Goal: Task Accomplishment & Management: Use online tool/utility

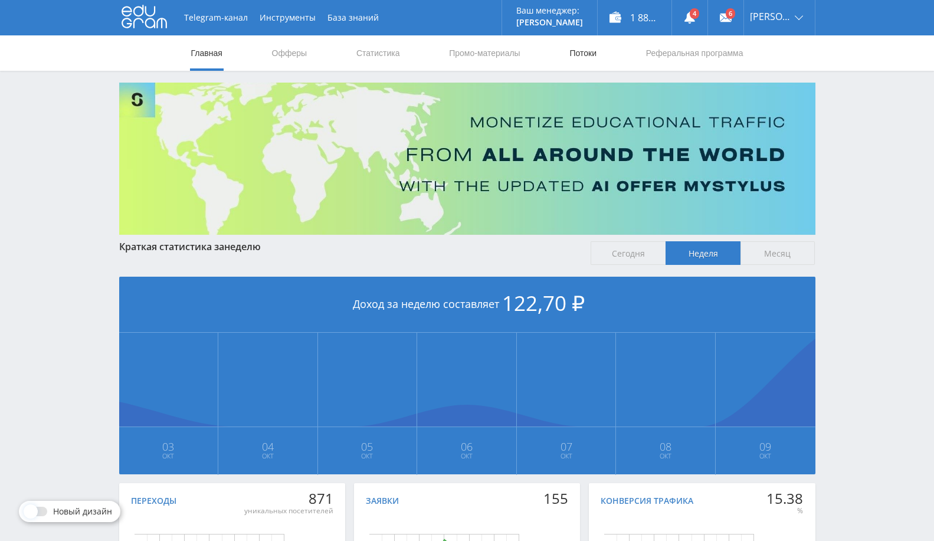
click at [594, 53] on link "Потоки" at bounding box center [583, 52] width 30 height 35
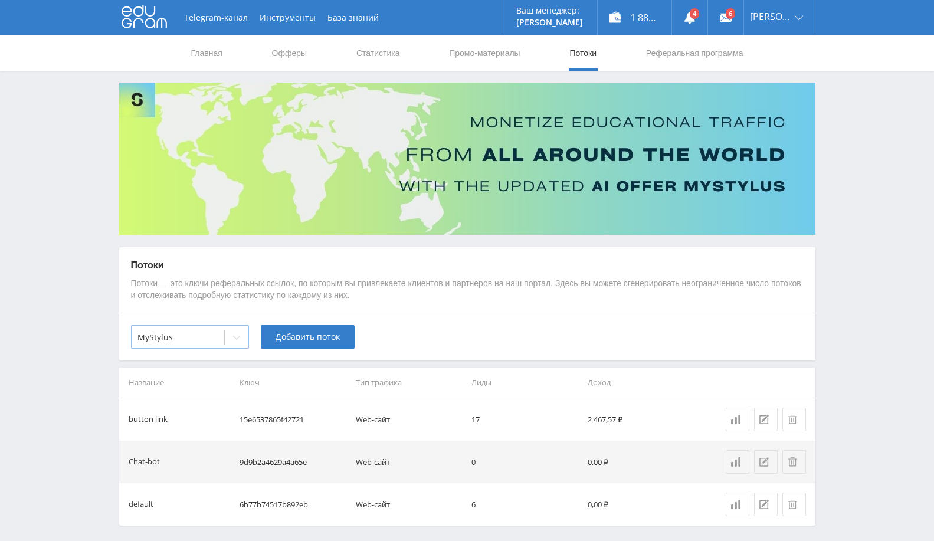
click at [245, 331] on div at bounding box center [237, 338] width 24 height 24
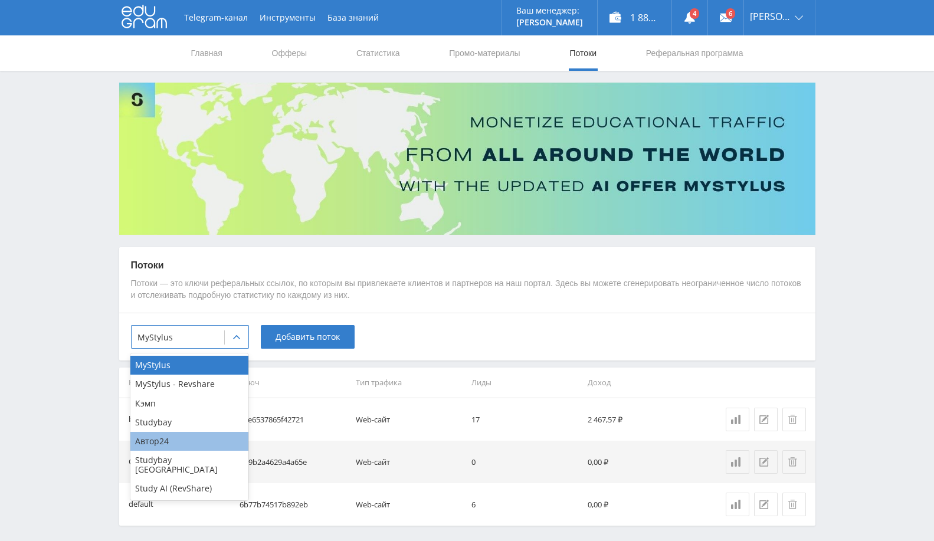
click at [183, 439] on div "Автор24" at bounding box center [189, 441] width 118 height 19
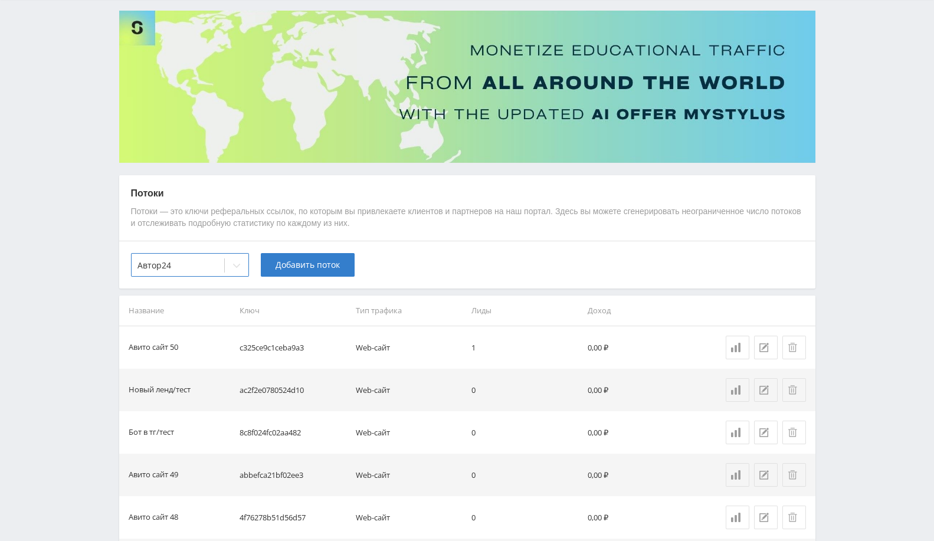
scroll to position [65, 0]
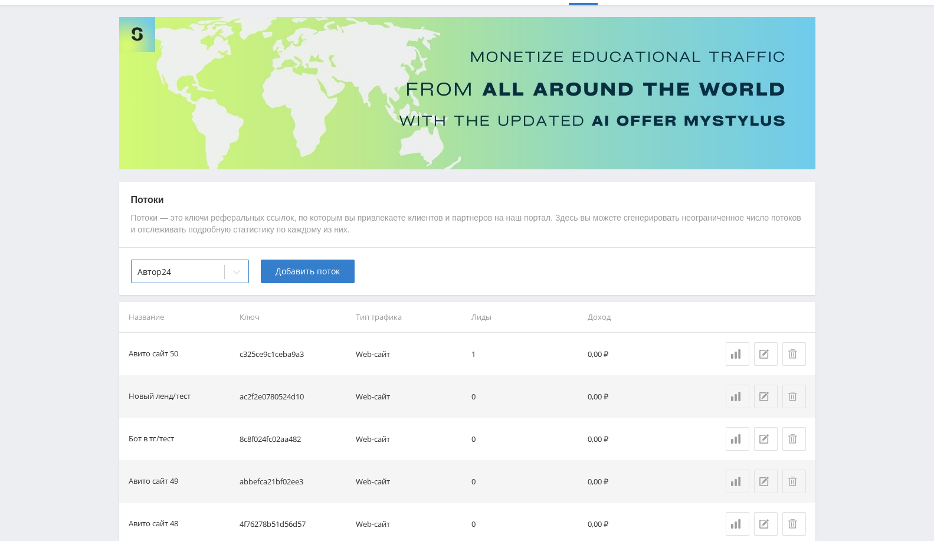
click at [330, 258] on div "option Автор24, selected. Автор24 Добавить поток" at bounding box center [467, 271] width 696 height 48
click at [329, 274] on span "Добавить поток" at bounding box center [308, 271] width 64 height 9
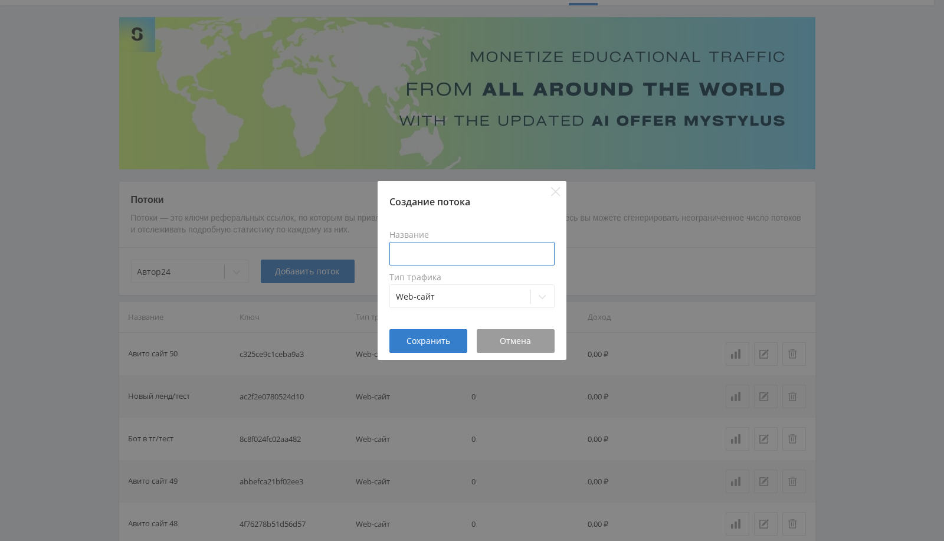
click at [399, 244] on input at bounding box center [471, 254] width 165 height 24
type input "Тест [PERSON_NAME]"
click at [431, 342] on span "Сохранить" at bounding box center [429, 340] width 44 height 9
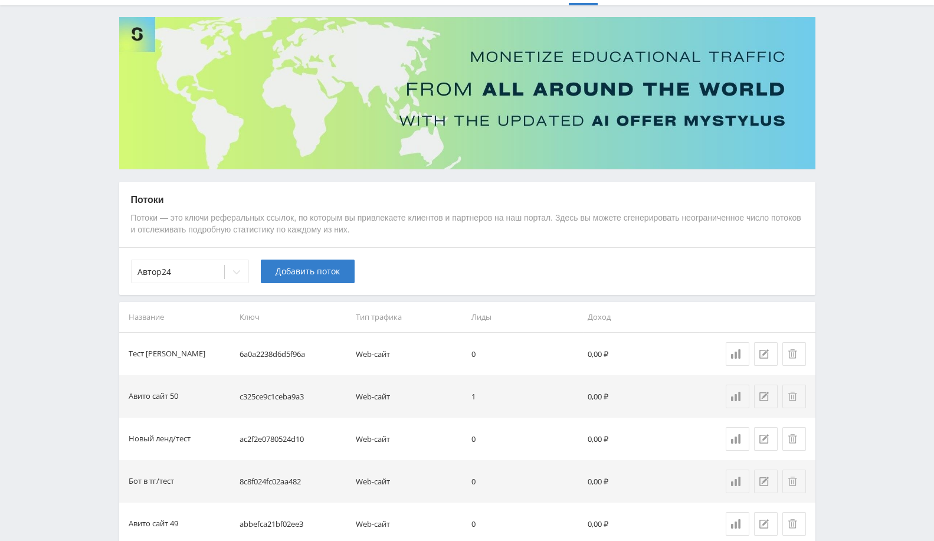
click at [288, 355] on td "6a0a2238d6d5f96a" at bounding box center [293, 354] width 116 height 42
click at [312, 373] on td "6a0a2238d6d5f96a" at bounding box center [293, 354] width 116 height 42
click at [297, 353] on td "6a0a2238d6d5f96a" at bounding box center [293, 354] width 116 height 42
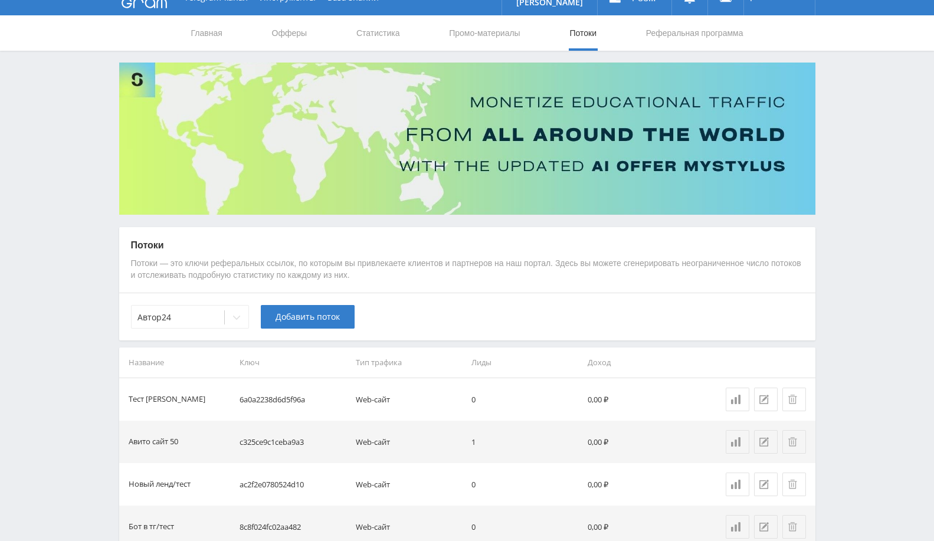
scroll to position [0, 0]
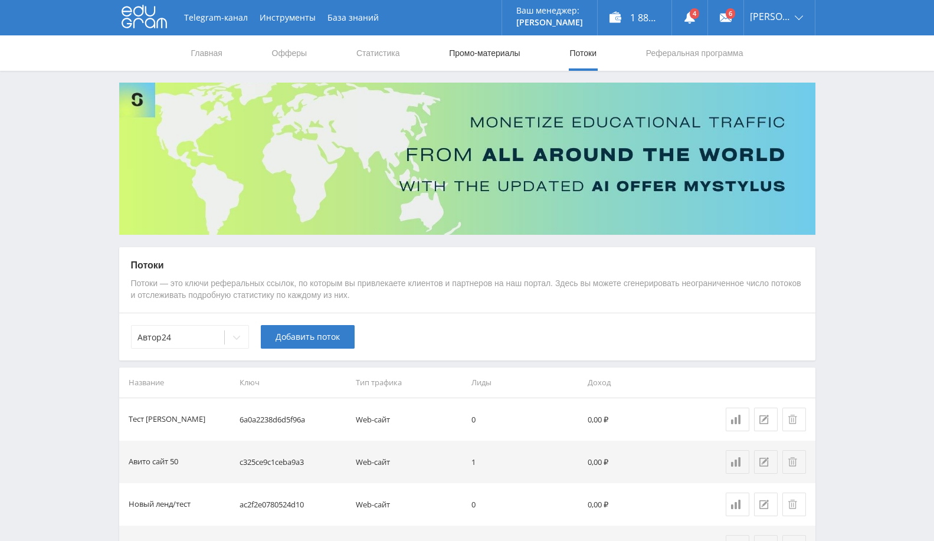
click at [510, 62] on link "Промо-материалы" at bounding box center [484, 52] width 73 height 35
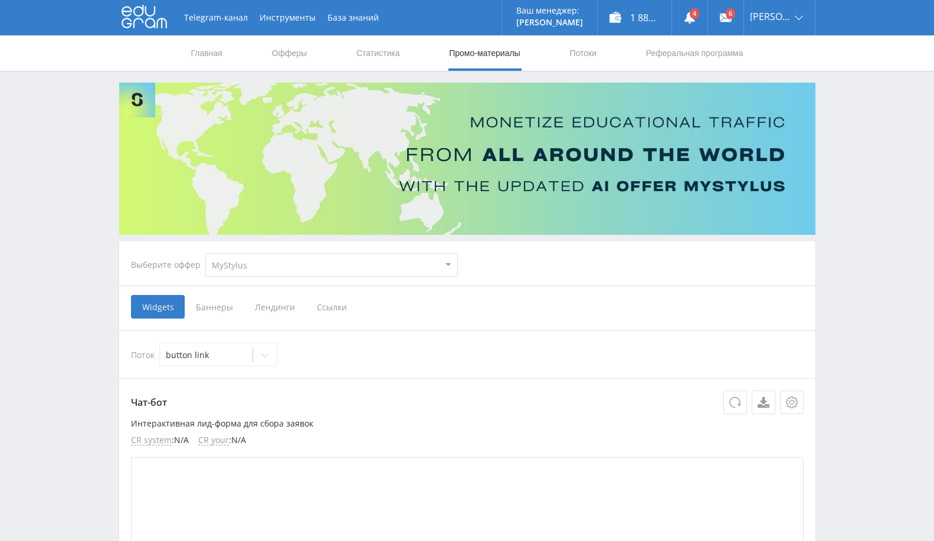
click at [385, 264] on select "MyStylus MyStylus - Revshare Кэмп Studybay Автор24 Studybay Brazil Study AI (Re…" at bounding box center [331, 265] width 253 height 24
drag, startPoint x: 507, startPoint y: 268, endPoint x: 435, endPoint y: 280, distance: 72.9
click at [507, 270] on div "Выберите оффер MyStylus MyStylus - Revshare Кэмп Studybay Автор24 Studybay Braz…" at bounding box center [467, 265] width 691 height 42
click at [336, 305] on span "Ссылки" at bounding box center [332, 307] width 53 height 24
click at [0, 0] on input "Ссылки" at bounding box center [0, 0] width 0 height 0
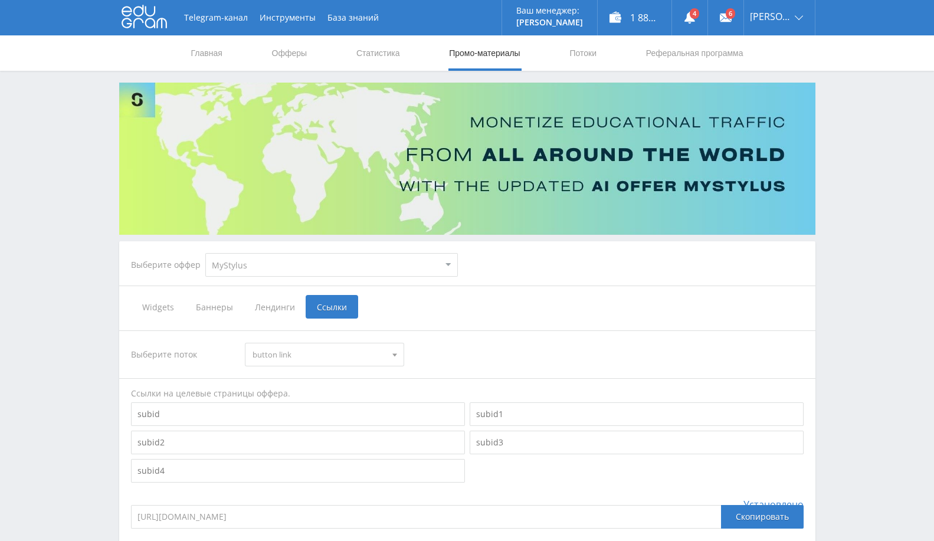
click at [372, 258] on select "MyStylus MyStylus - Revshare Кэмп Studybay Автор24 Studybay Brazil Study AI (Re…" at bounding box center [331, 265] width 253 height 24
select select "1"
click at [205, 253] on select "MyStylus MyStylus - Revshare Кэмп Studybay Автор24 Studybay Brazil Study AI (Re…" at bounding box center [331, 265] width 253 height 24
select select "1"
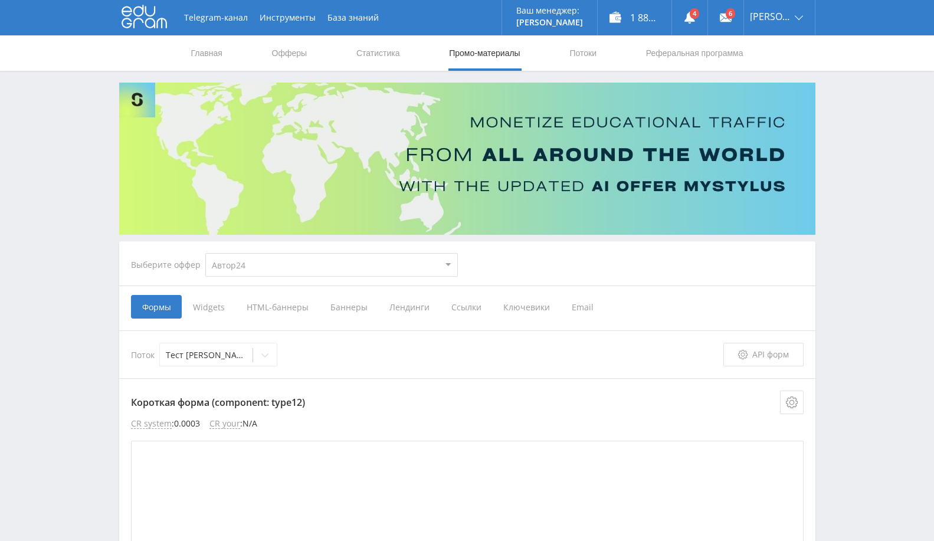
click at [473, 312] on span "Ссылки" at bounding box center [466, 307] width 52 height 24
click at [0, 0] on input "Ссылки" at bounding box center [0, 0] width 0 height 0
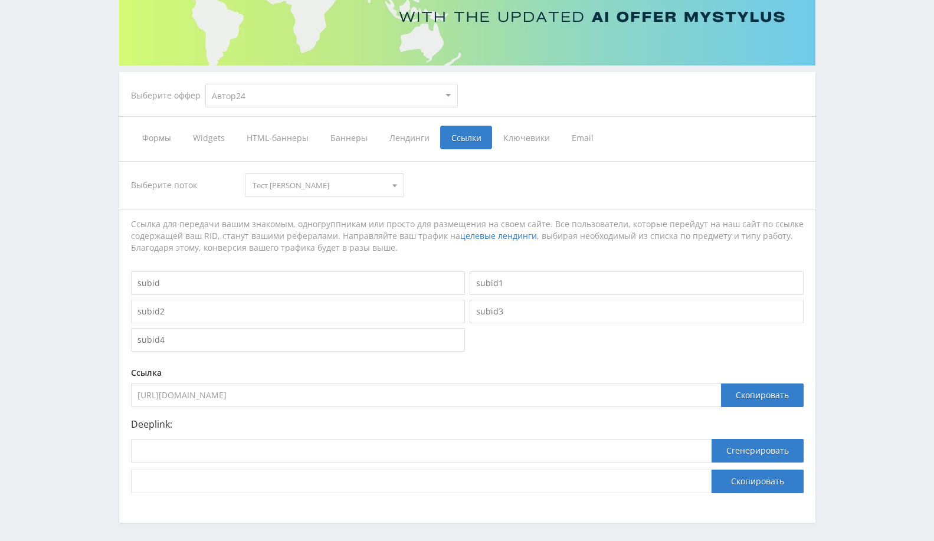
scroll to position [196, 0]
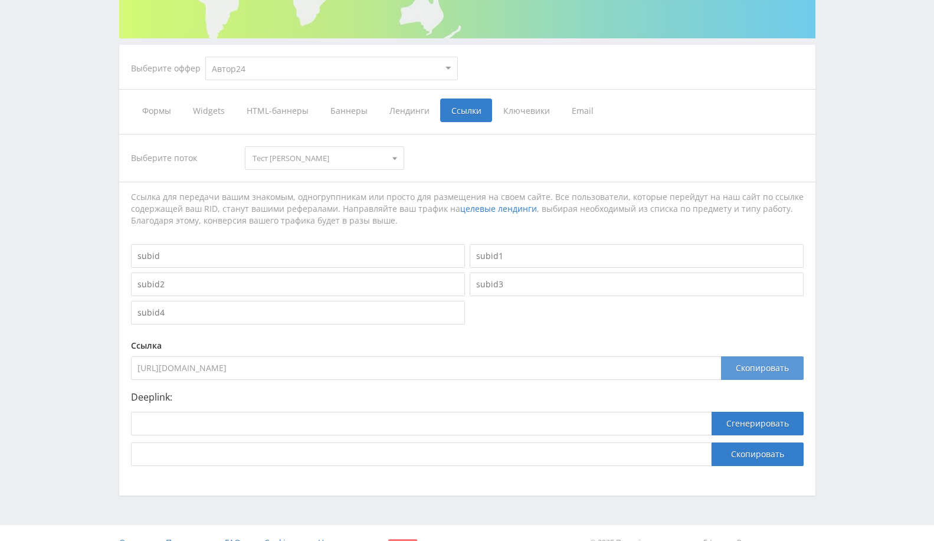
click at [772, 376] on div "Скопировать" at bounding box center [762, 368] width 83 height 24
click at [684, 343] on div "Ссылка" at bounding box center [467, 345] width 673 height 9
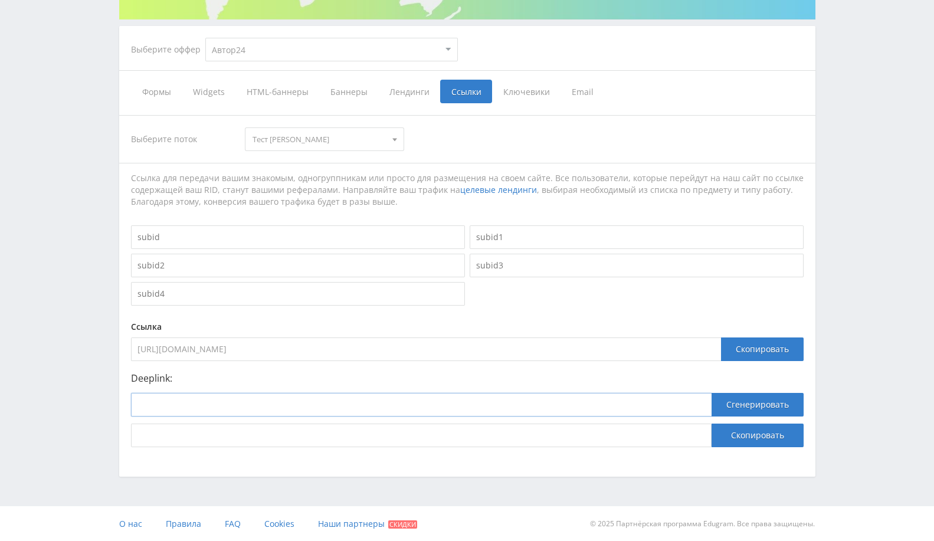
click at [500, 407] on input at bounding box center [421, 405] width 581 height 24
paste input "https://avtor24-ecspress.webflow.io/"
type input "https://avtor24-ecspress.webflow.io/"
click at [745, 397] on button "Сгенерировать" at bounding box center [758, 405] width 92 height 24
click at [772, 441] on button "Скопировать" at bounding box center [758, 436] width 92 height 24
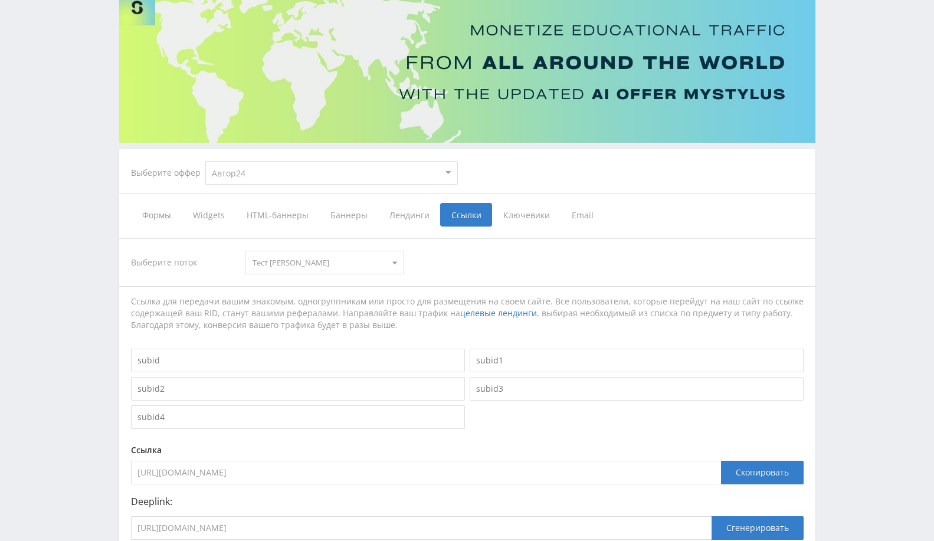
scroll to position [0, 0]
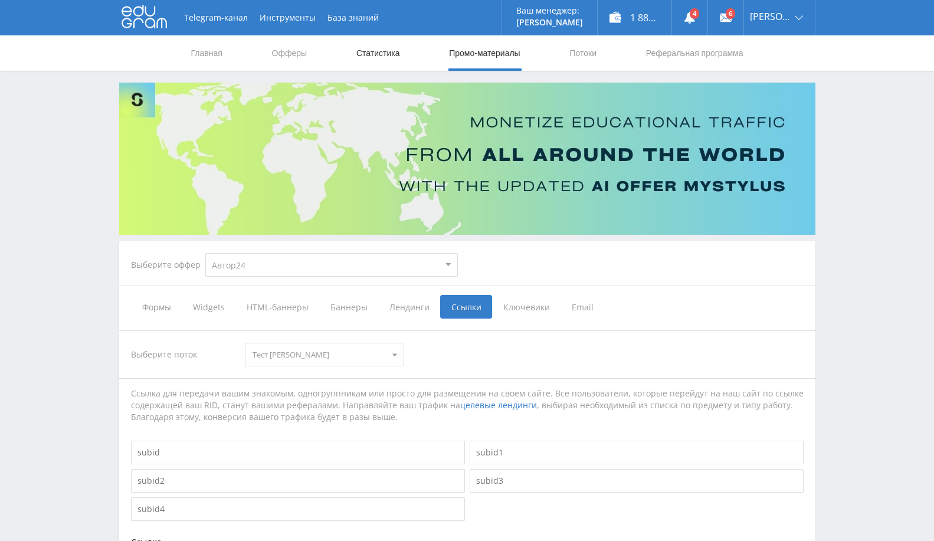
click at [386, 50] on link "Статистика" at bounding box center [378, 52] width 46 height 35
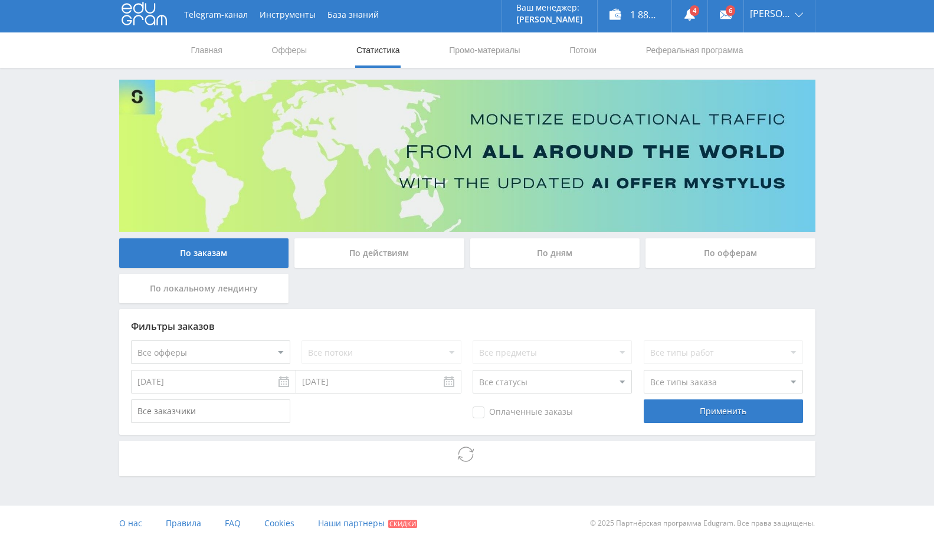
scroll to position [2, 0]
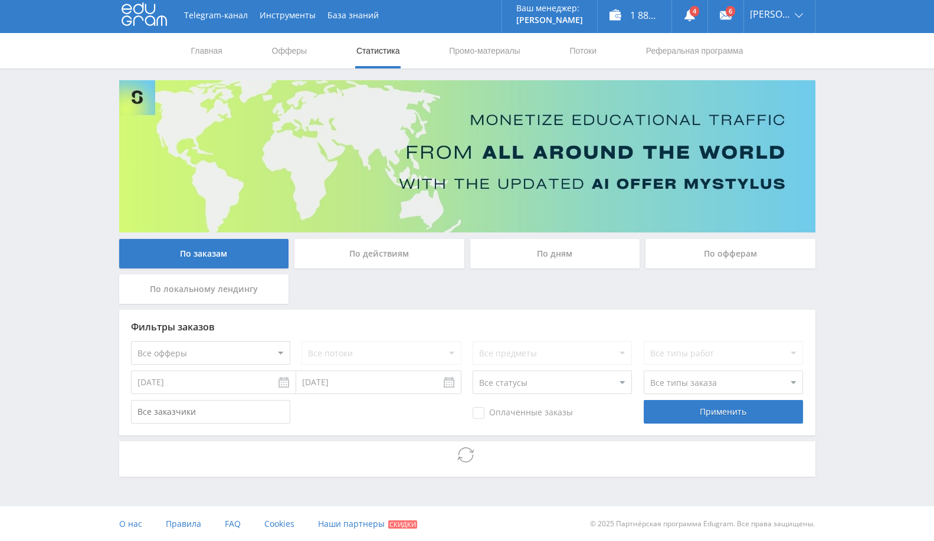
click at [218, 355] on select "Все офферы MyStylus MyStylus - Revshare Кэмп Studybay Автор24 Studybay Brazil S…" at bounding box center [210, 353] width 159 height 24
select select "1"
click at [614, 454] on div at bounding box center [467, 458] width 696 height 35
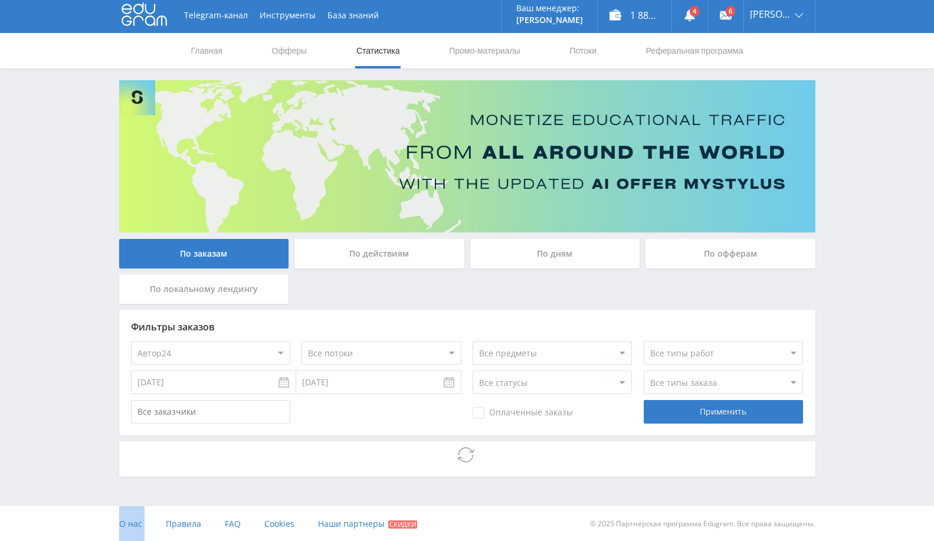
click at [614, 454] on div at bounding box center [467, 458] width 696 height 35
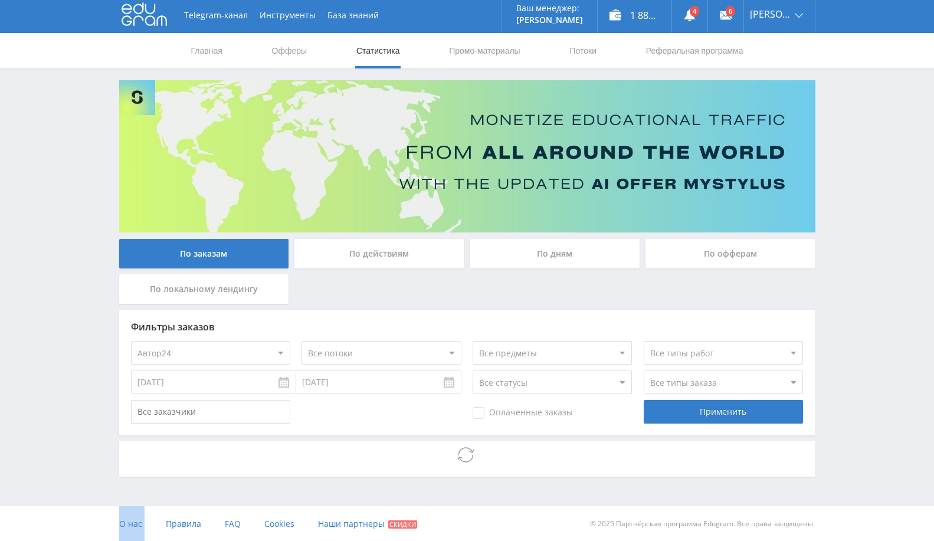
click at [614, 454] on div at bounding box center [467, 458] width 696 height 35
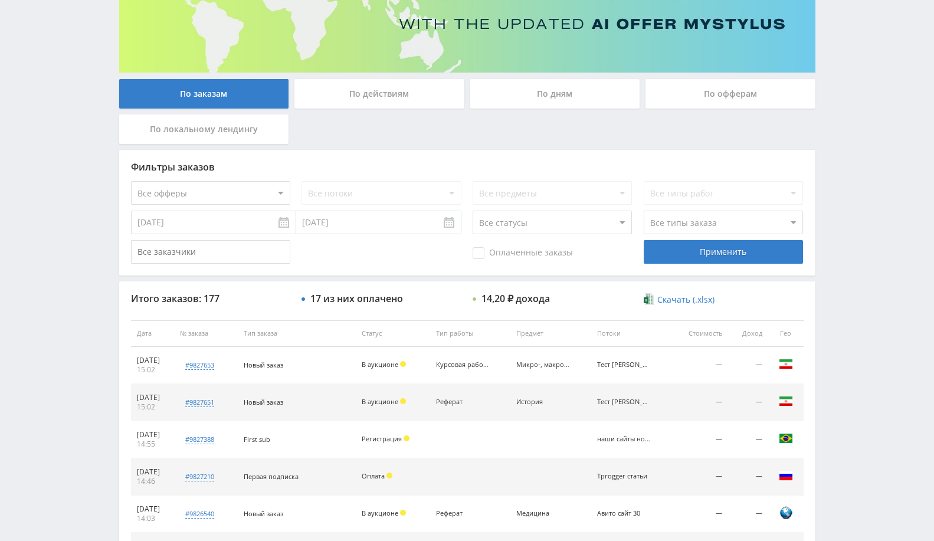
scroll to position [162, 0]
click at [219, 191] on select "Все офферы" at bounding box center [210, 194] width 159 height 24
click at [561, 139] on div "По заказам По действиям По дням По офферам По локальному лендингу" at bounding box center [467, 115] width 702 height 71
click at [228, 201] on select "Все офферы" at bounding box center [210, 194] width 159 height 24
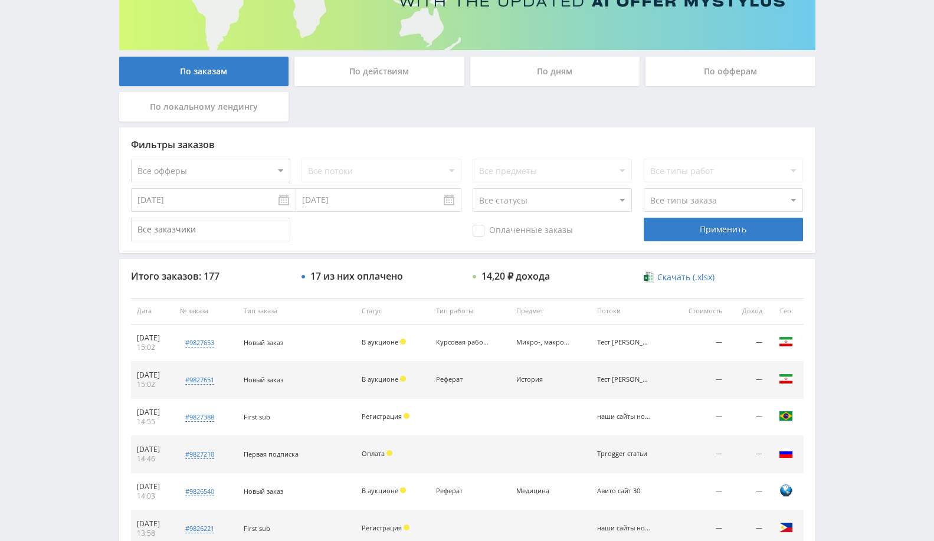
scroll to position [184, 0]
click at [733, 73] on div "По офферам" at bounding box center [730, 72] width 170 height 30
click at [0, 0] on input "По офферам" at bounding box center [0, 0] width 0 height 0
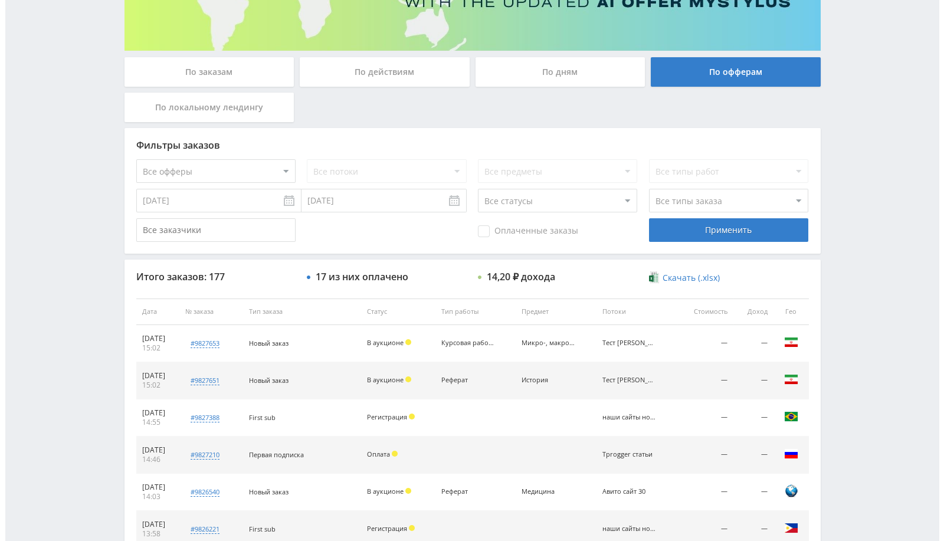
scroll to position [0, 0]
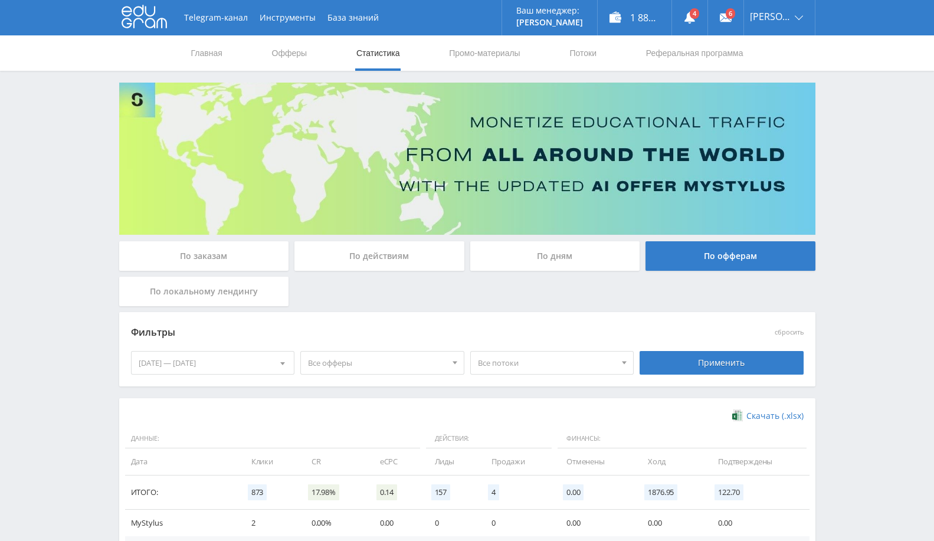
click at [534, 360] on span "Все потоки" at bounding box center [547, 363] width 138 height 22
click at [424, 363] on span "Все офферы" at bounding box center [377, 363] width 138 height 22
click at [403, 319] on div "Фильтры" at bounding box center [382, 332] width 509 height 27
click at [588, 56] on link "Потоки" at bounding box center [583, 52] width 30 height 35
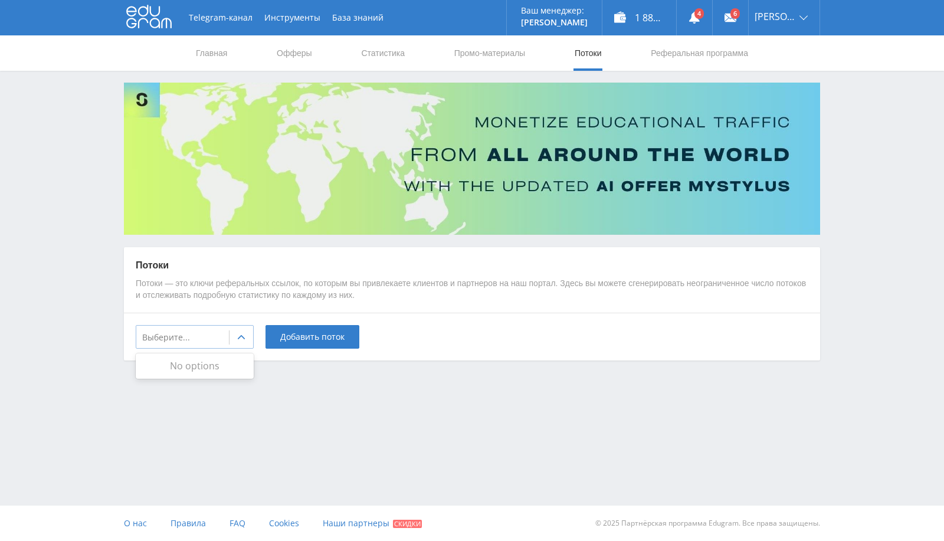
click at [234, 332] on div at bounding box center [242, 338] width 24 height 24
click at [314, 304] on div "Потоки Потоки — это ключи реферальных ссылок, по которым вы привлекаете клиенто…" at bounding box center [472, 280] width 696 height 66
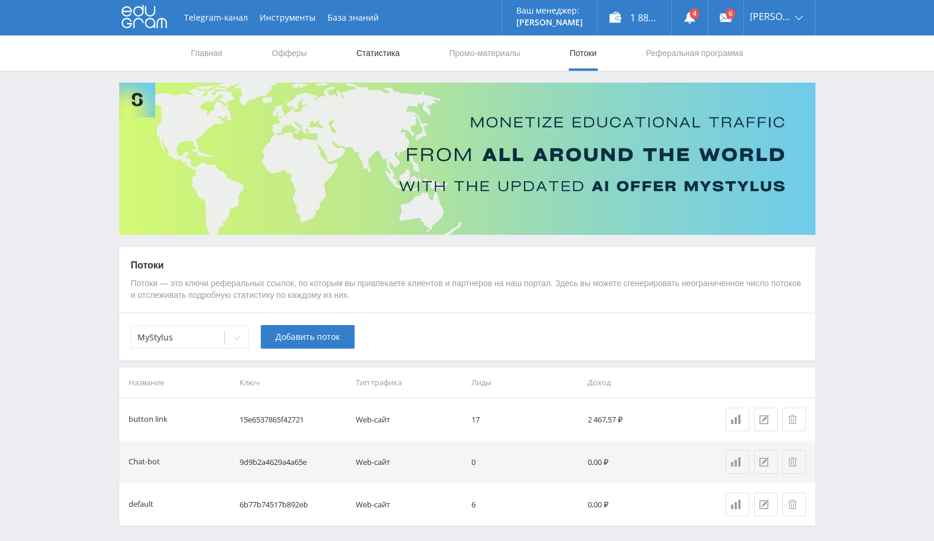
click at [386, 48] on link "Статистика" at bounding box center [378, 52] width 46 height 35
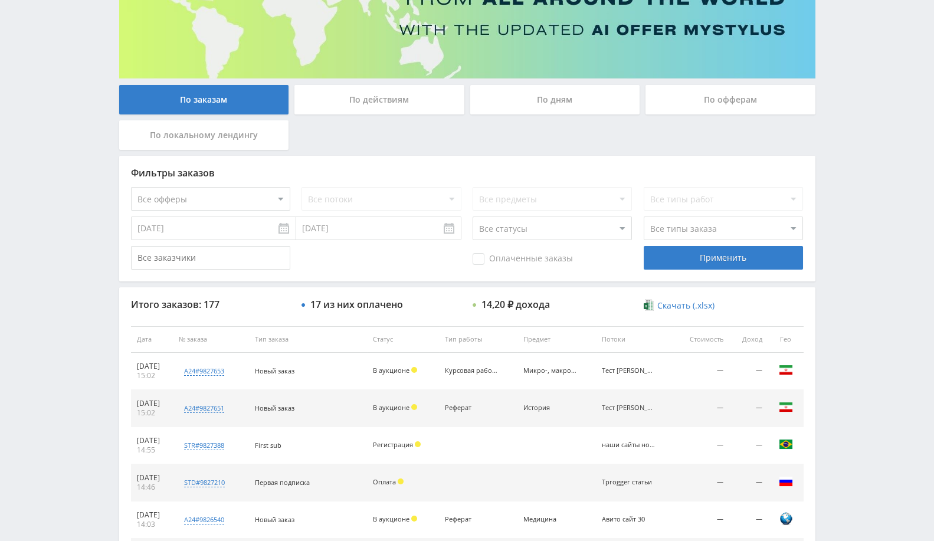
scroll to position [156, 0]
click at [244, 205] on select "Все офферы MyStylus MyStylus - Revshare Кэмп Studybay Автор24 Studybay [GEOGRAP…" at bounding box center [210, 200] width 159 height 24
select select "1"
click at [420, 193] on select "Все потоки Тест ленда кейтаро Авито сайт 50 Новый ленд/тест Бот в тг/тест Авито…" at bounding box center [380, 200] width 159 height 24
select select "6694550"
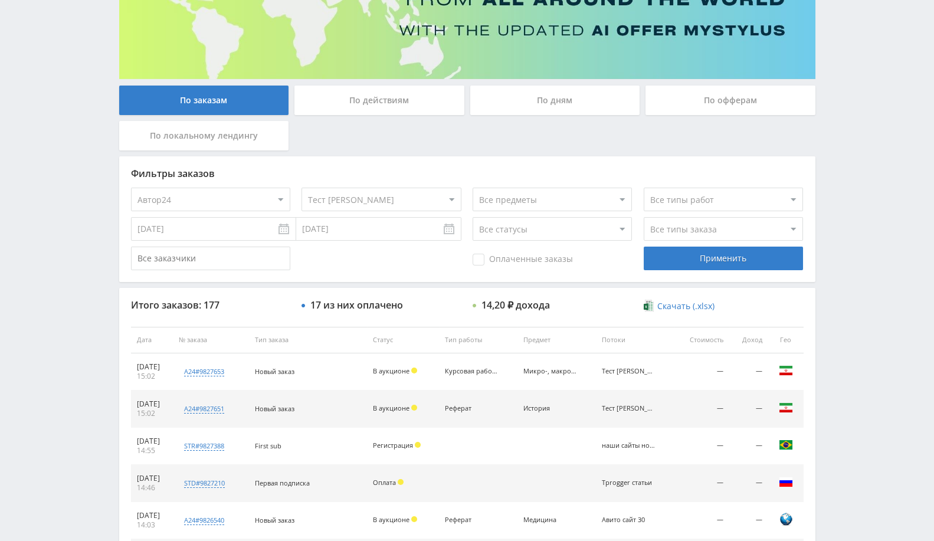
click at [301, 188] on select "Все потоки Тест ленда кейтаро Авито сайт 50 Новый ленд/тест Бот в тг/тест Авито…" at bounding box center [380, 200] width 159 height 24
click at [746, 257] on div "Применить" at bounding box center [723, 259] width 159 height 24
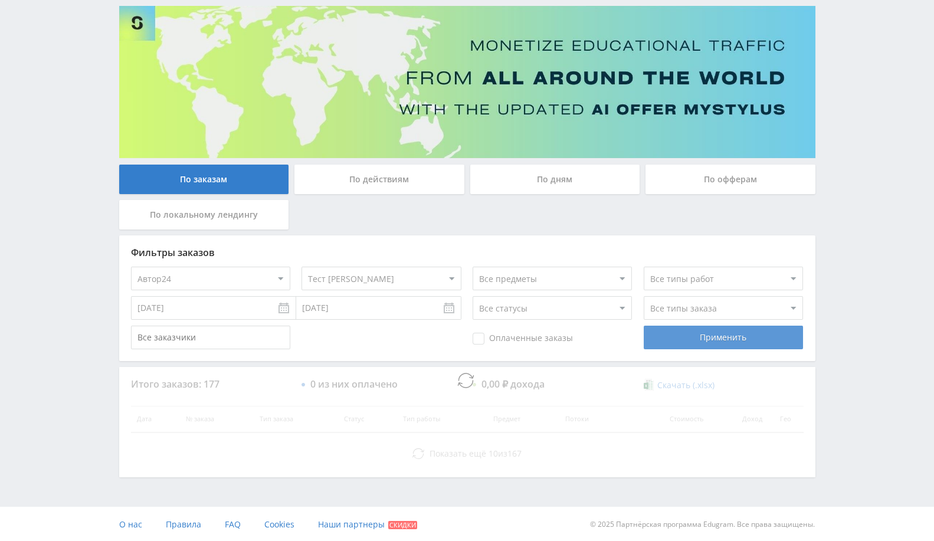
scroll to position [127, 0]
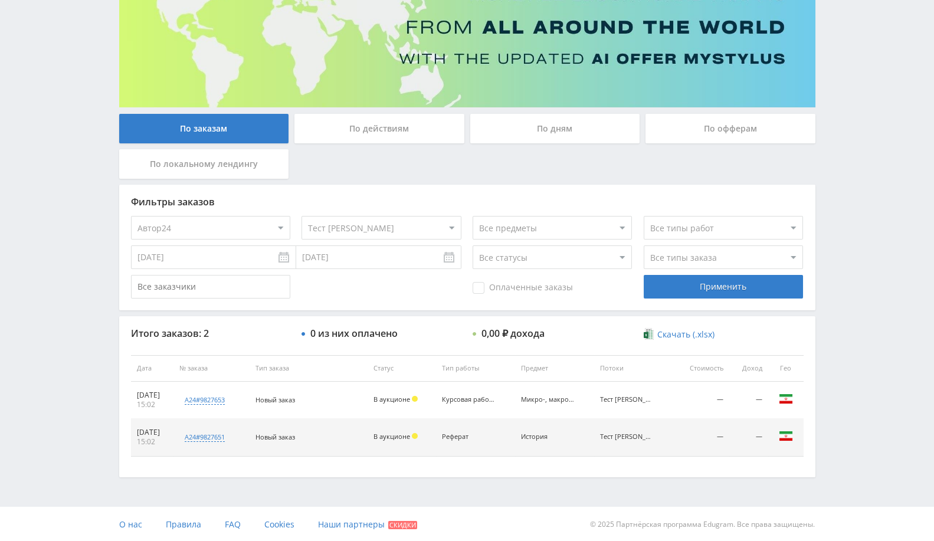
click at [543, 405] on td "Микро-, макроэкономика" at bounding box center [554, 400] width 79 height 37
click at [565, 404] on td "Микро-, макроэкономика" at bounding box center [554, 400] width 79 height 37
click at [555, 394] on td "Микро-, макроэкономика" at bounding box center [554, 400] width 79 height 37
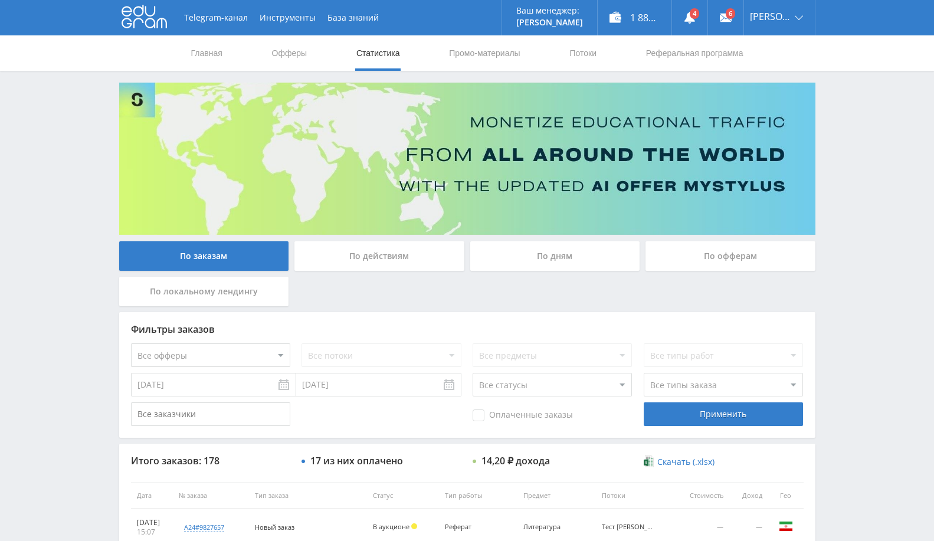
click at [246, 359] on select "Все офферы MyStylus MyStylus - Revshare Кэмп Studybay Автор24 Studybay [GEOGRAP…" at bounding box center [210, 355] width 159 height 24
select select "1"
click at [399, 363] on select "Все потоки Тест ленда кейтаро Авито сайт 50 Новый ленд/тест Бот в тг/тест Авито…" at bounding box center [380, 355] width 159 height 24
select select "6694550"
click at [301, 343] on select "Все потоки Тест ленда кейтаро Авито сайт 50 Новый ленд/тест Бот в тг/тест Авито…" at bounding box center [380, 355] width 159 height 24
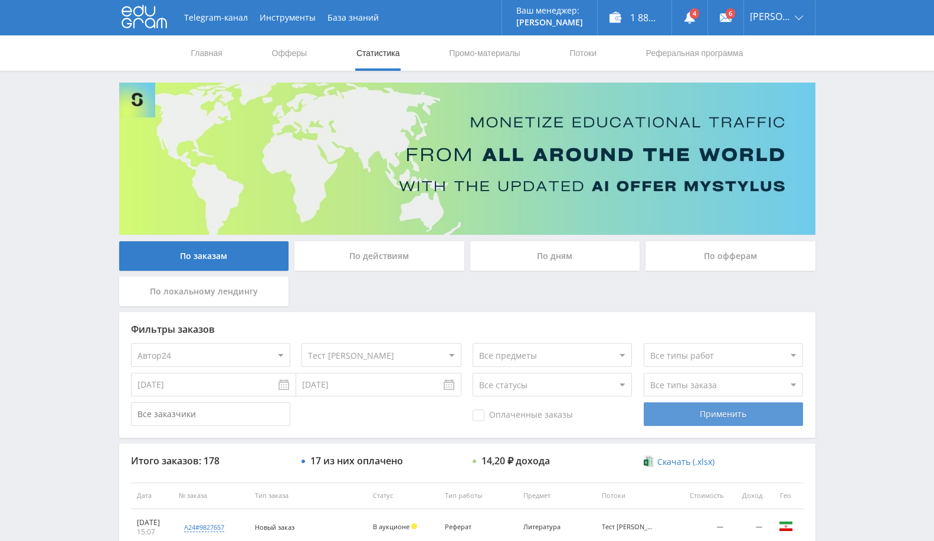
click at [717, 405] on div "Применить" at bounding box center [723, 414] width 159 height 24
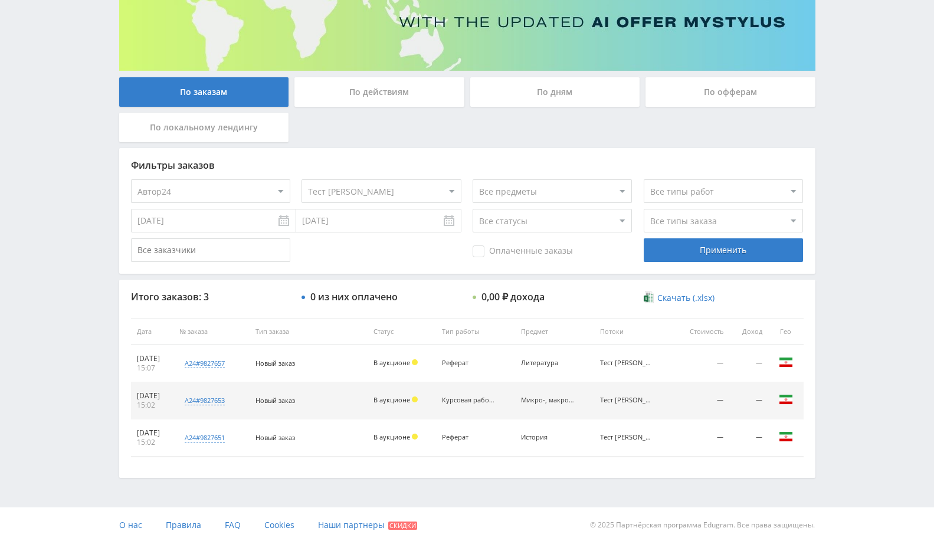
click at [447, 294] on div "0 из них оплачено" at bounding box center [380, 296] width 159 height 11
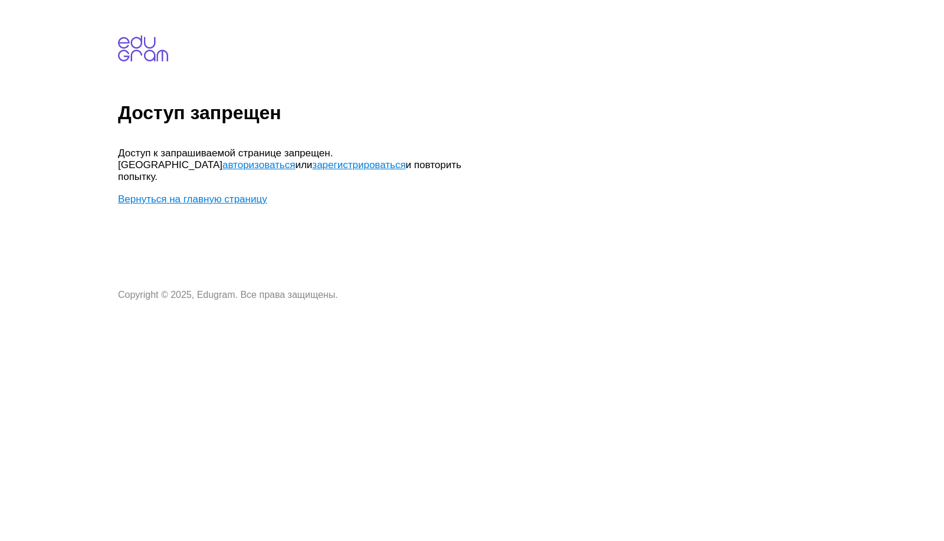
click at [295, 159] on link "авторизоваться" at bounding box center [258, 164] width 73 height 11
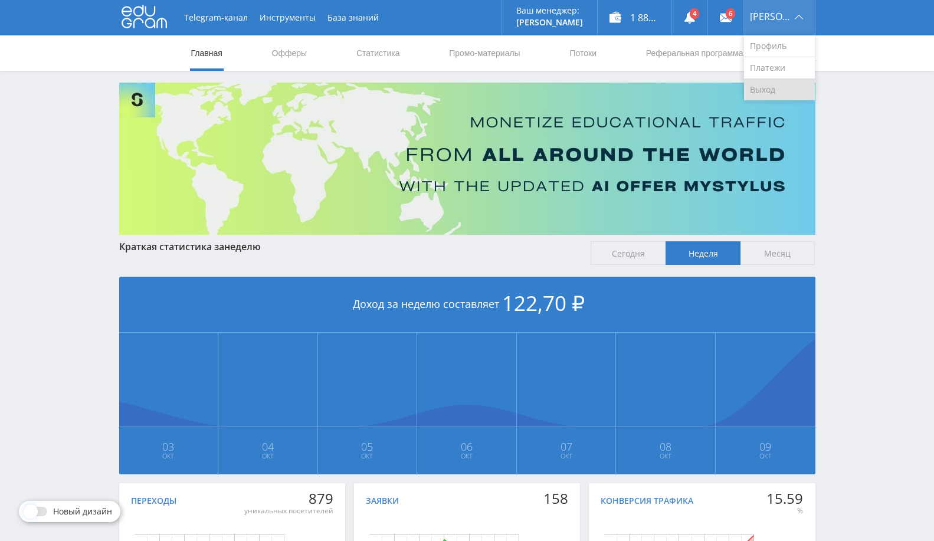
click at [789, 91] on link "Выход" at bounding box center [779, 89] width 71 height 21
